Goal: Task Accomplishment & Management: Manage account settings

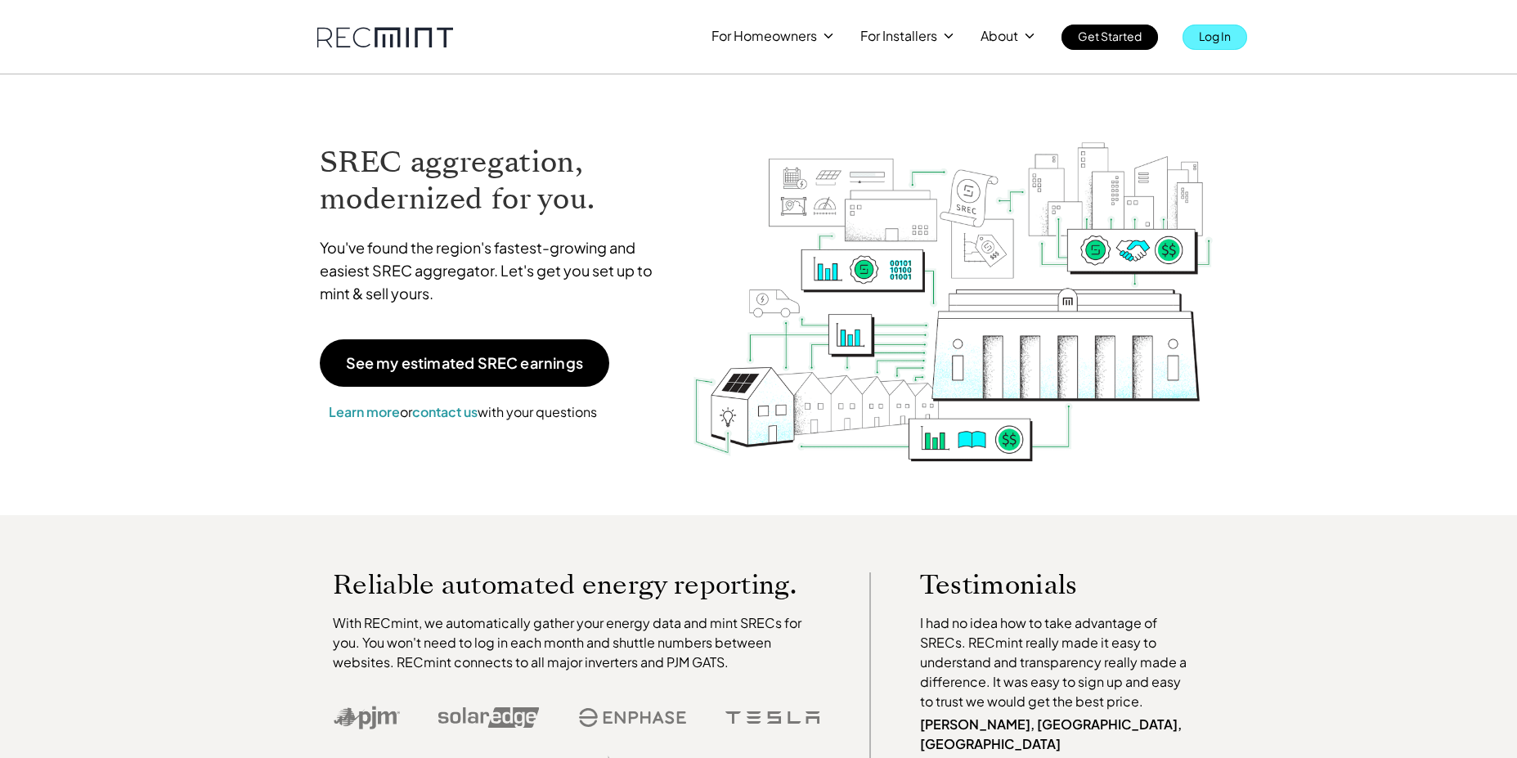
click at [1219, 25] on p "Log In" at bounding box center [1215, 36] width 32 height 23
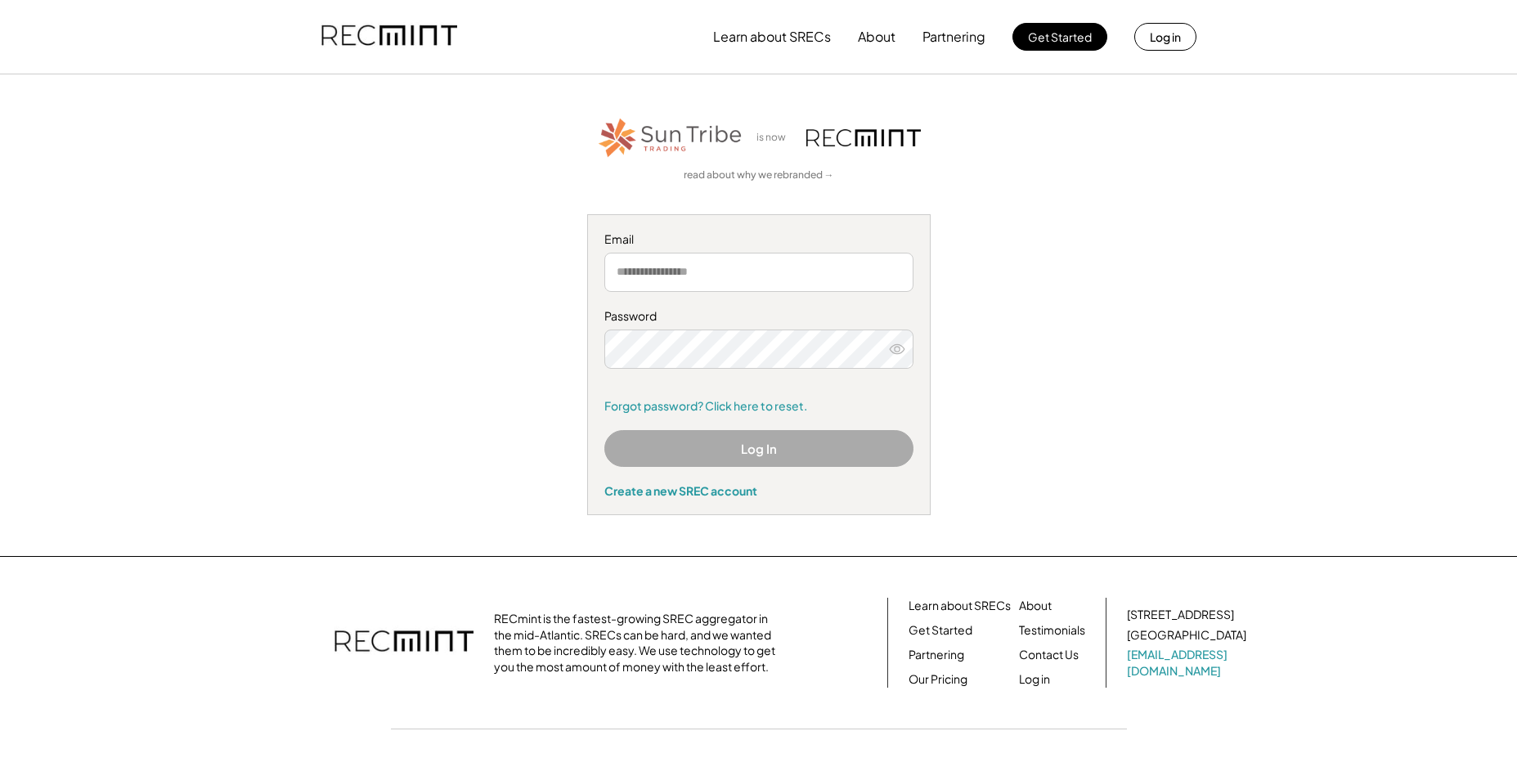
click at [770, 281] on input "email" at bounding box center [758, 272] width 309 height 39
type input "**********"
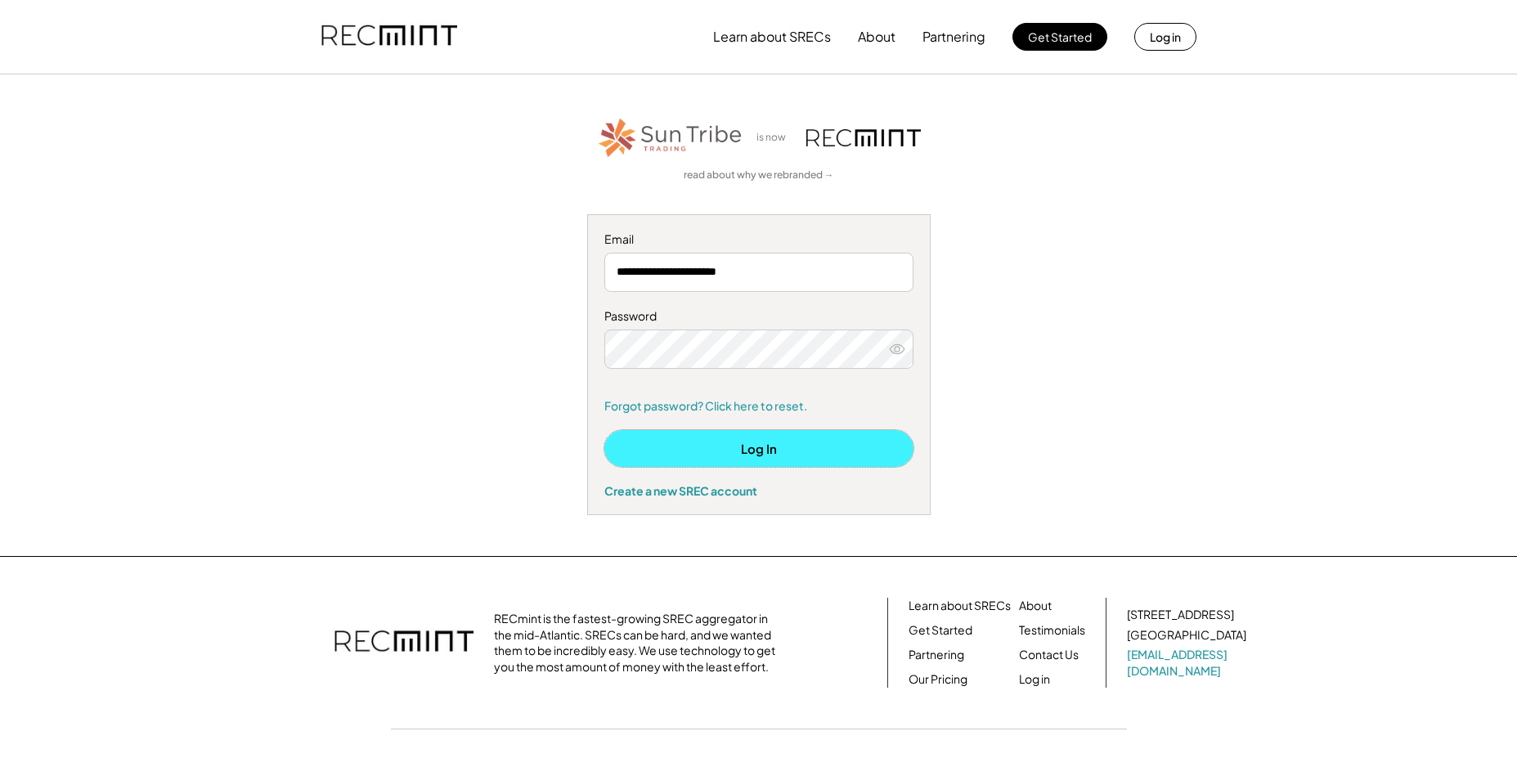
click at [773, 440] on button "Log In" at bounding box center [758, 448] width 309 height 37
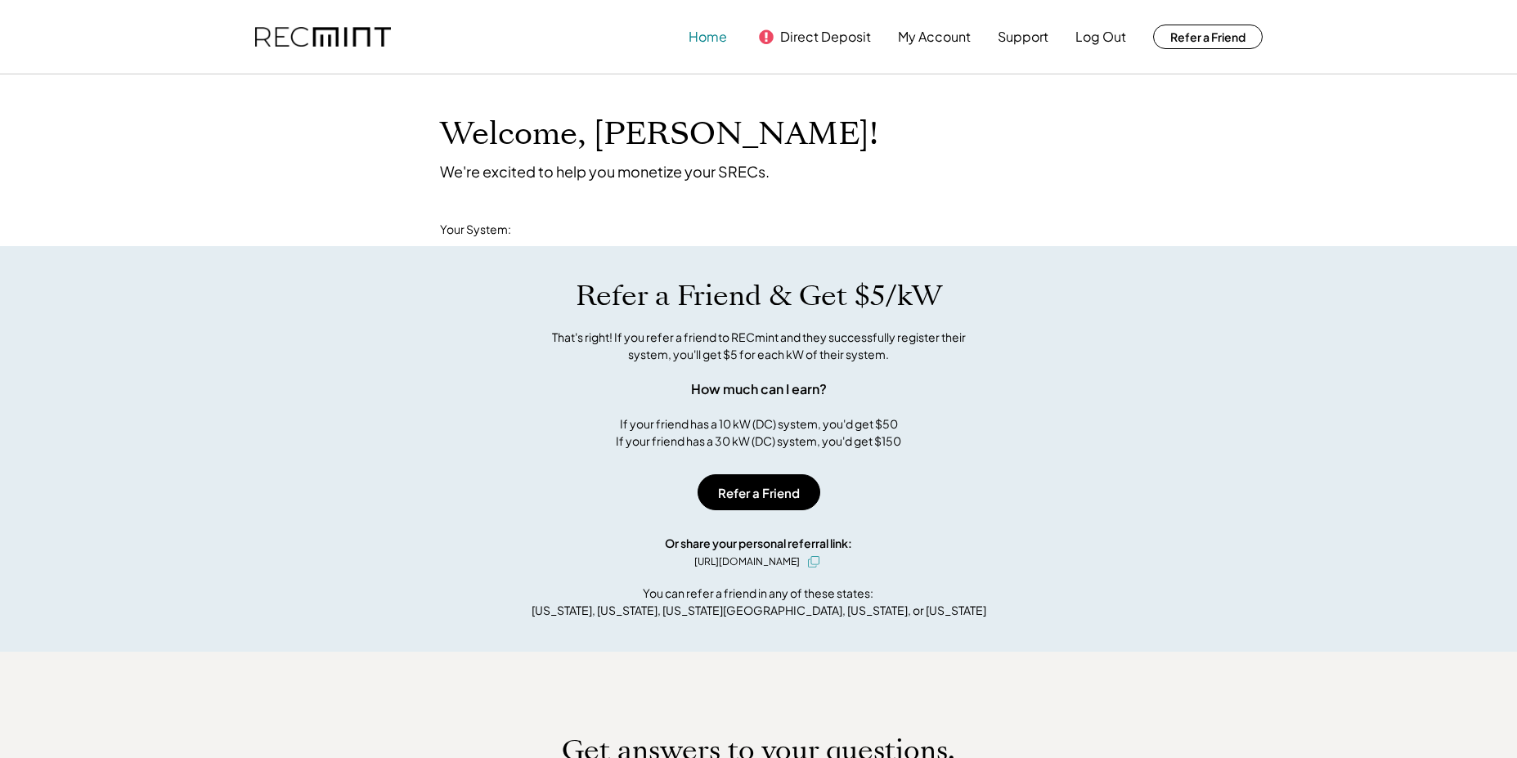
click at [711, 27] on button "Home" at bounding box center [708, 36] width 38 height 33
click at [710, 34] on button "Home" at bounding box center [708, 36] width 38 height 33
click at [997, 614] on div "Refer a Friend & Get $5/kW That's right! If you refer a friend to RECmint and t…" at bounding box center [758, 449] width 1517 height 406
click at [936, 38] on button "My Account" at bounding box center [934, 36] width 73 height 33
click at [849, 32] on button "Direct Deposit" at bounding box center [825, 36] width 91 height 33
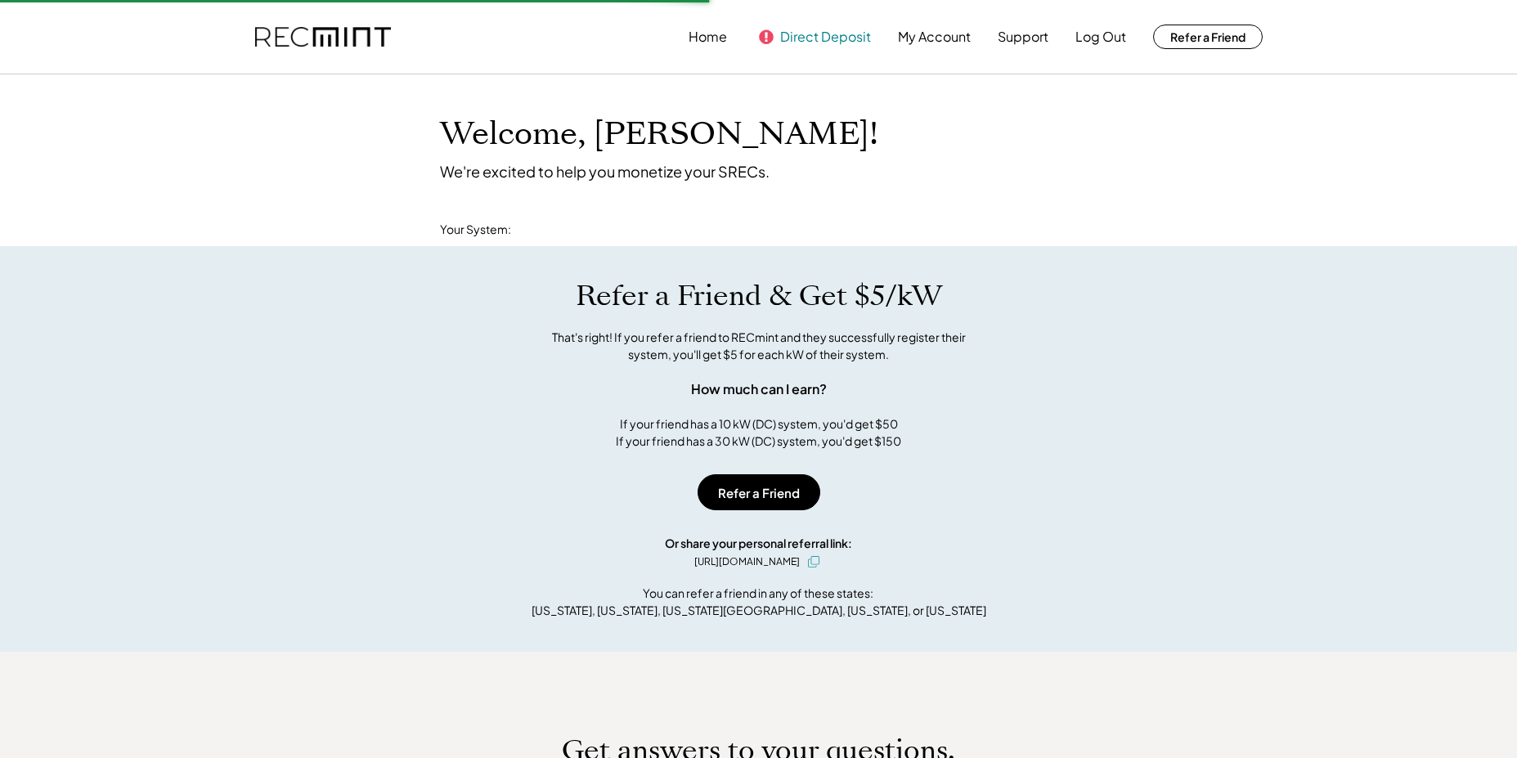
click at [800, 38] on button "Direct Deposit" at bounding box center [825, 36] width 91 height 33
click at [708, 29] on button "Home" at bounding box center [708, 36] width 38 height 33
click at [827, 34] on button "Direct Deposit" at bounding box center [825, 36] width 91 height 33
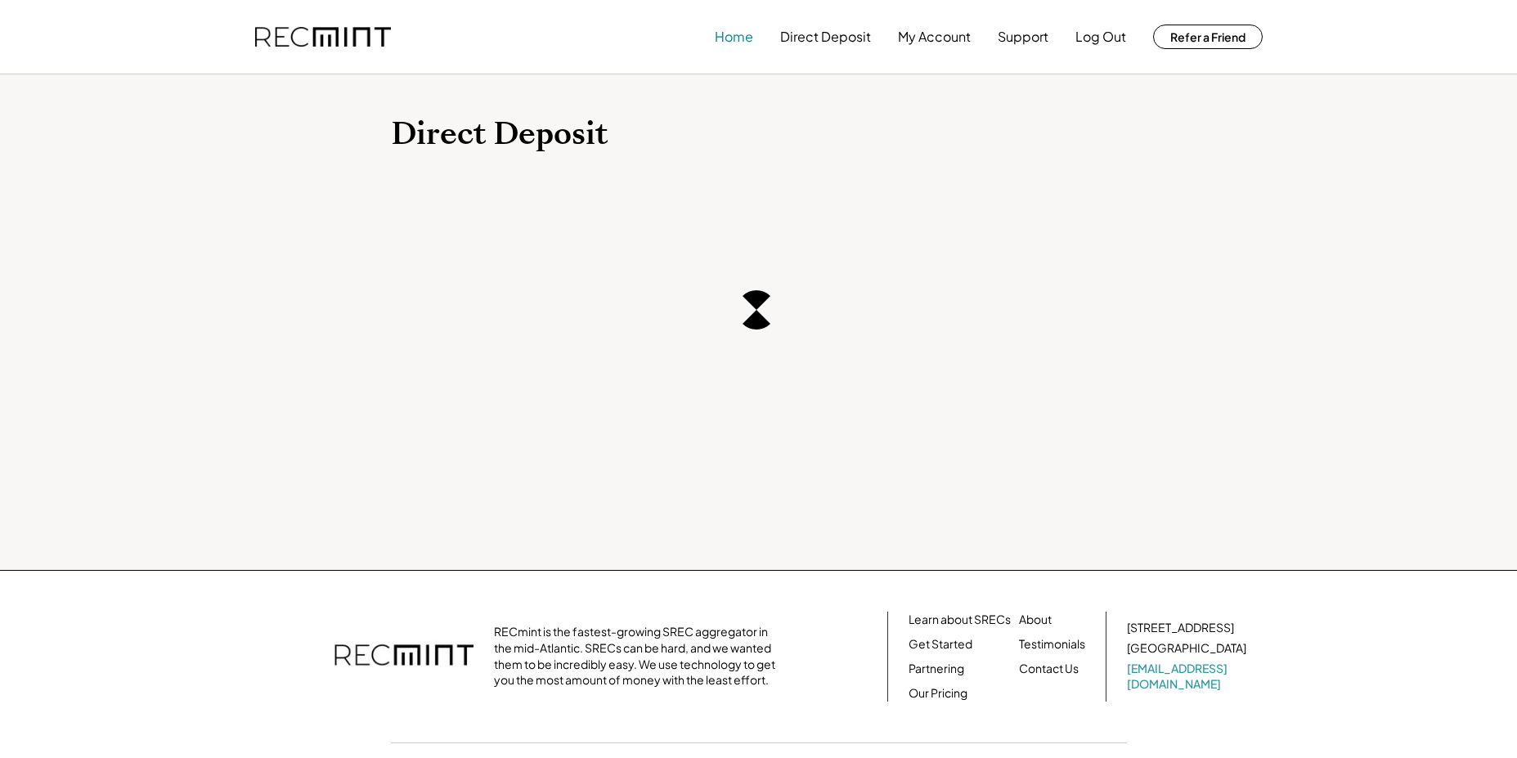
click at [734, 45] on button "Home" at bounding box center [734, 36] width 38 height 33
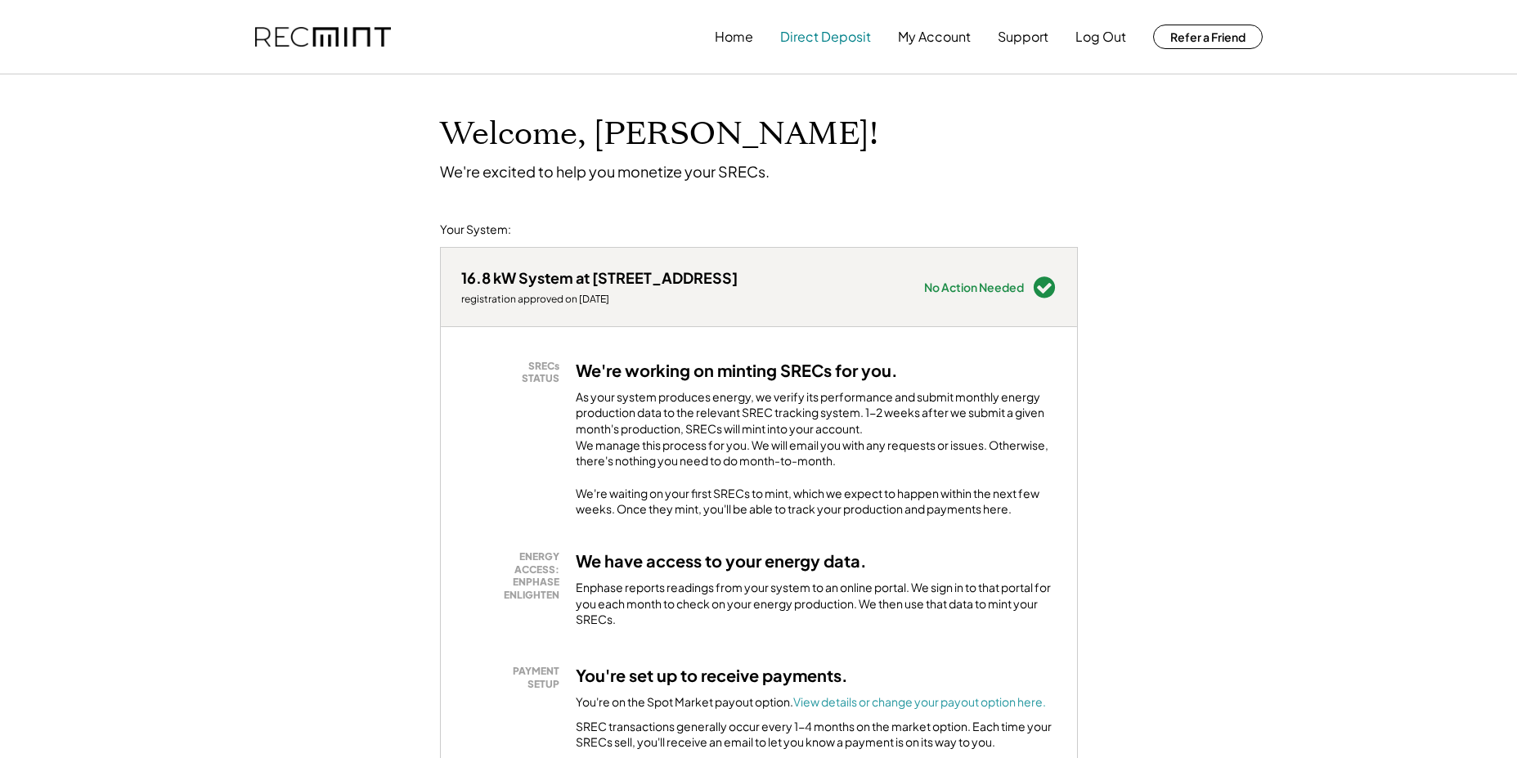
click at [838, 37] on button "Direct Deposit" at bounding box center [825, 36] width 91 height 33
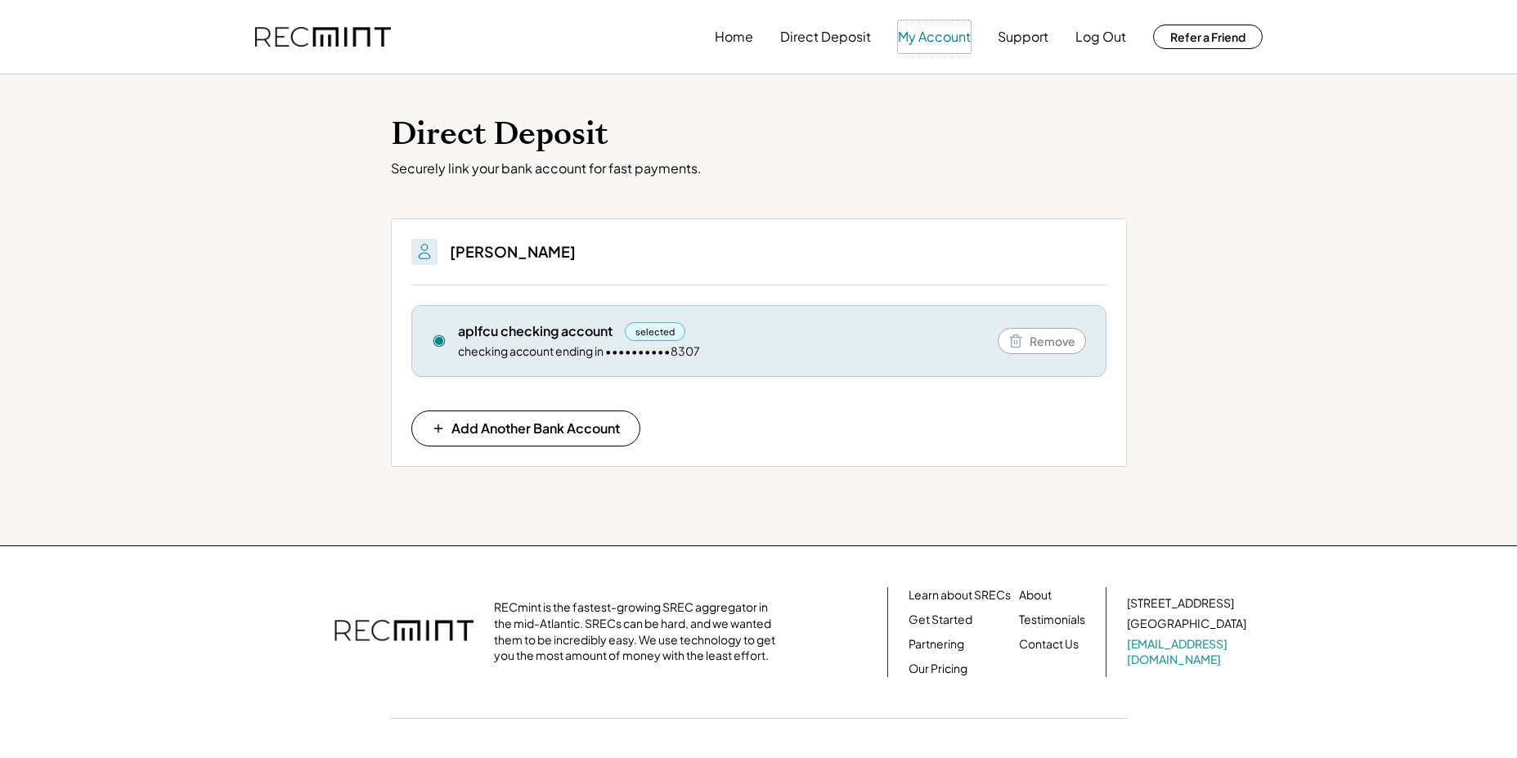
click at [945, 42] on button "My Account" at bounding box center [934, 36] width 73 height 33
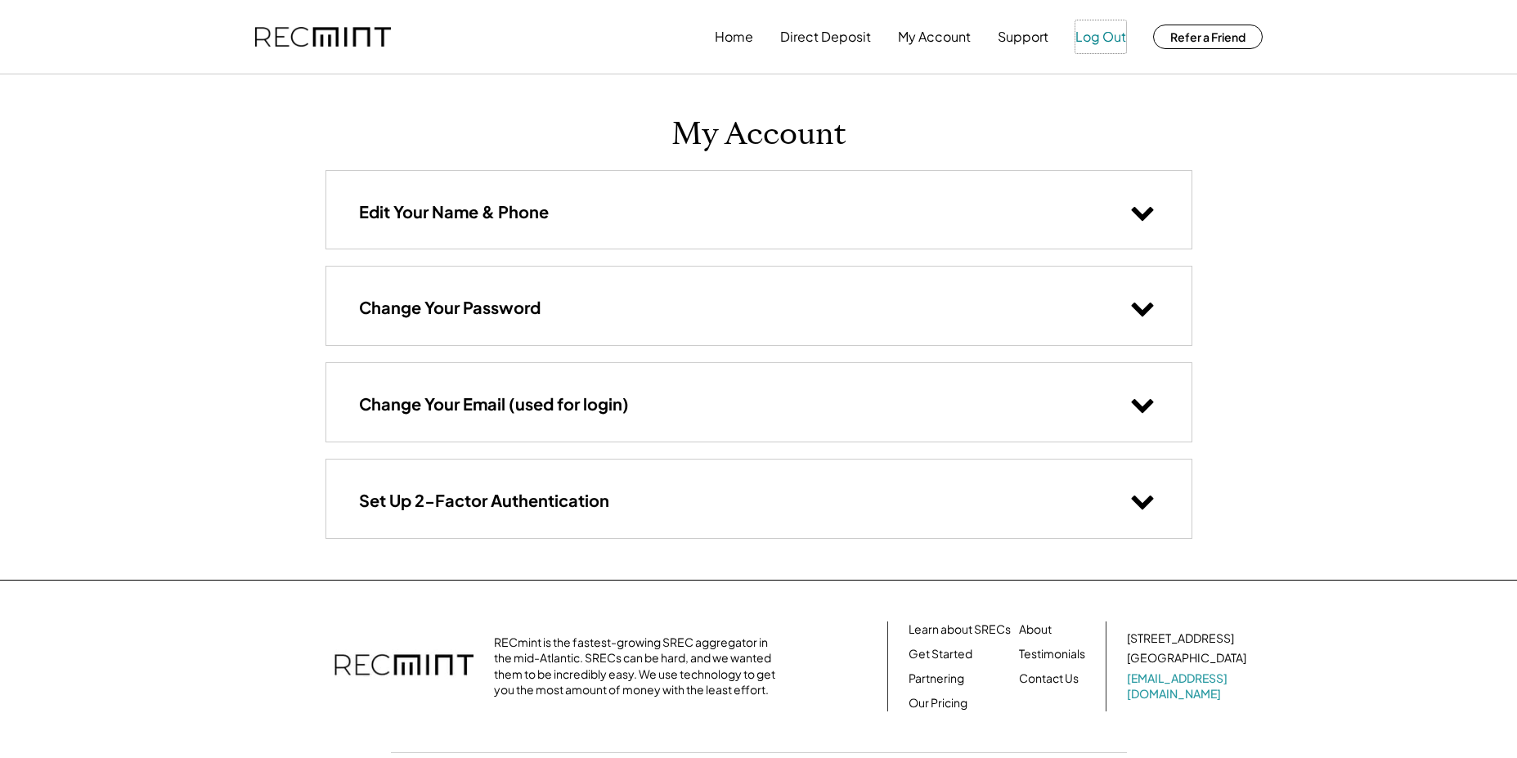
click at [1098, 38] on button "Log Out" at bounding box center [1100, 36] width 51 height 33
